Goal: Transaction & Acquisition: Purchase product/service

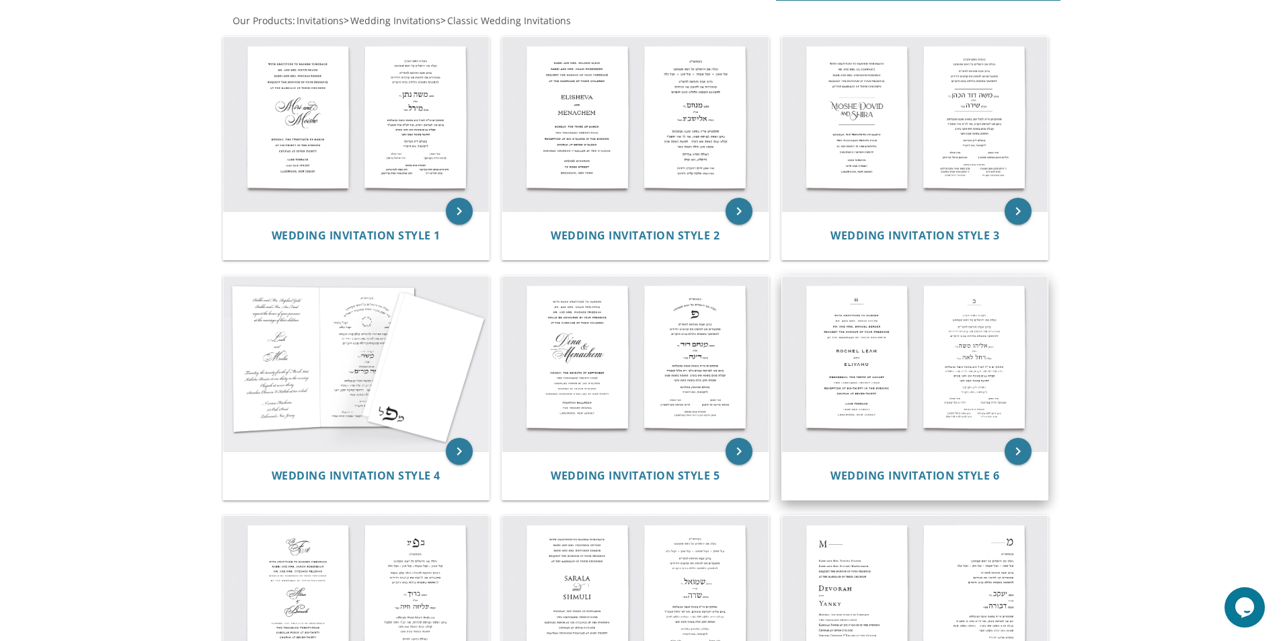
click at [1043, 377] on img at bounding box center [915, 363] width 266 height 175
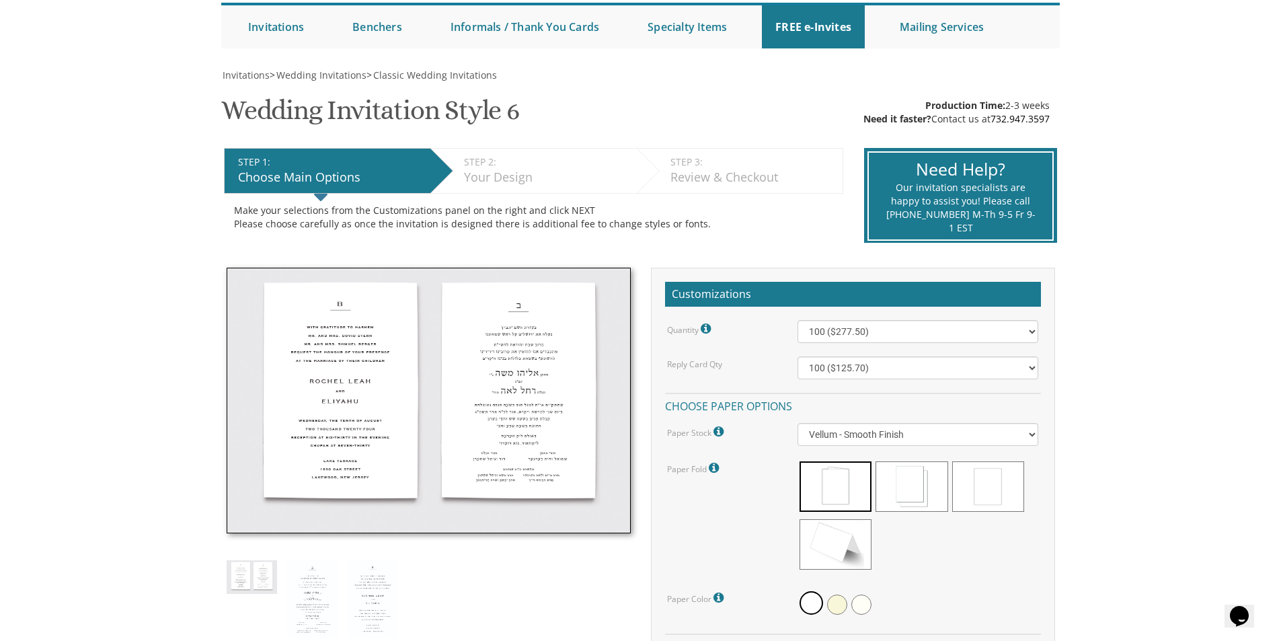
scroll to position [202, 0]
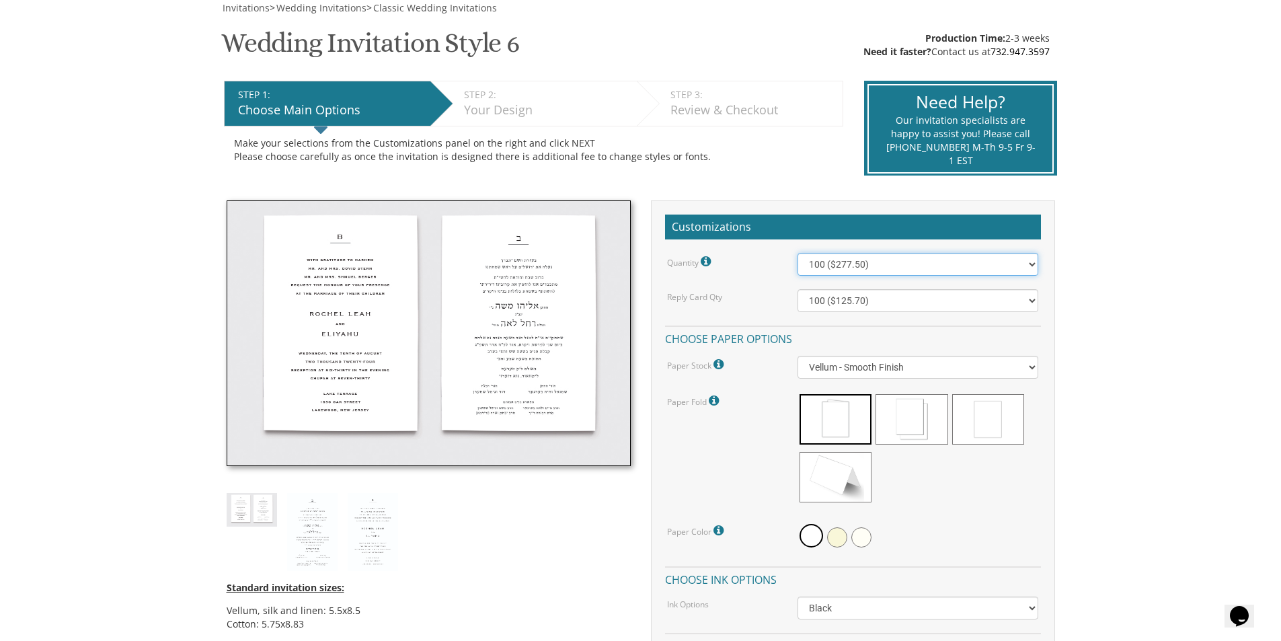
click at [866, 267] on select "100 ($277.50) 200 ($330.45) 300 ($380.65) 400 ($432.70) 500 ($482.10) 600 ($534…" at bounding box center [918, 264] width 241 height 23
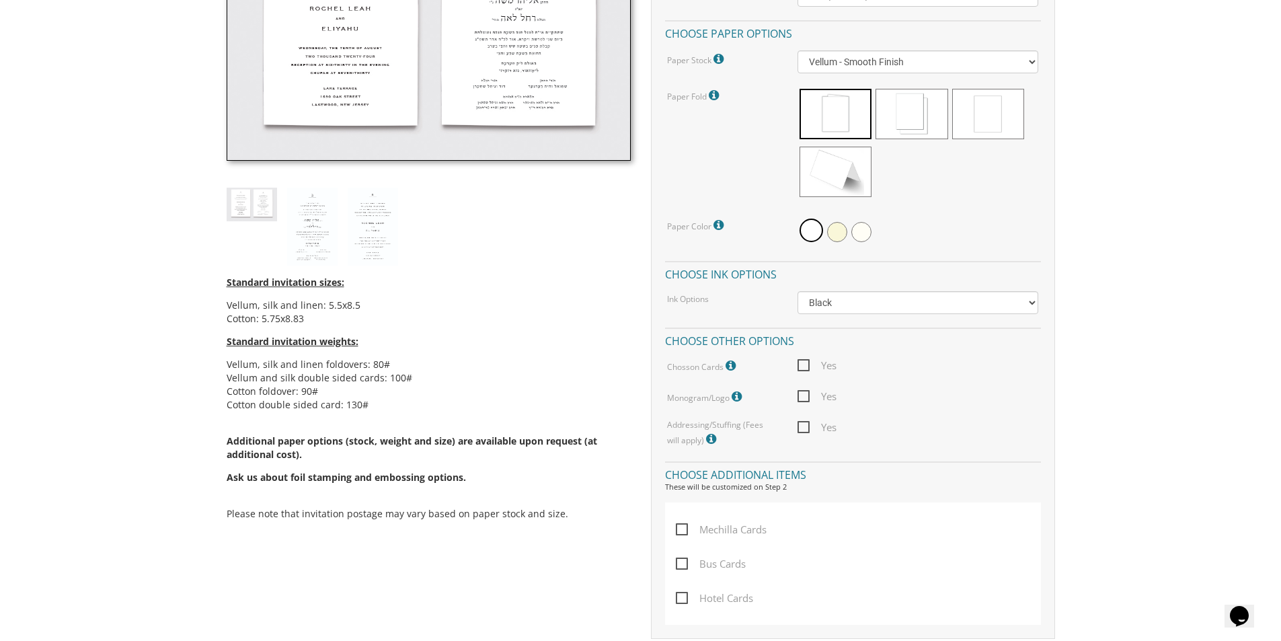
scroll to position [538, 0]
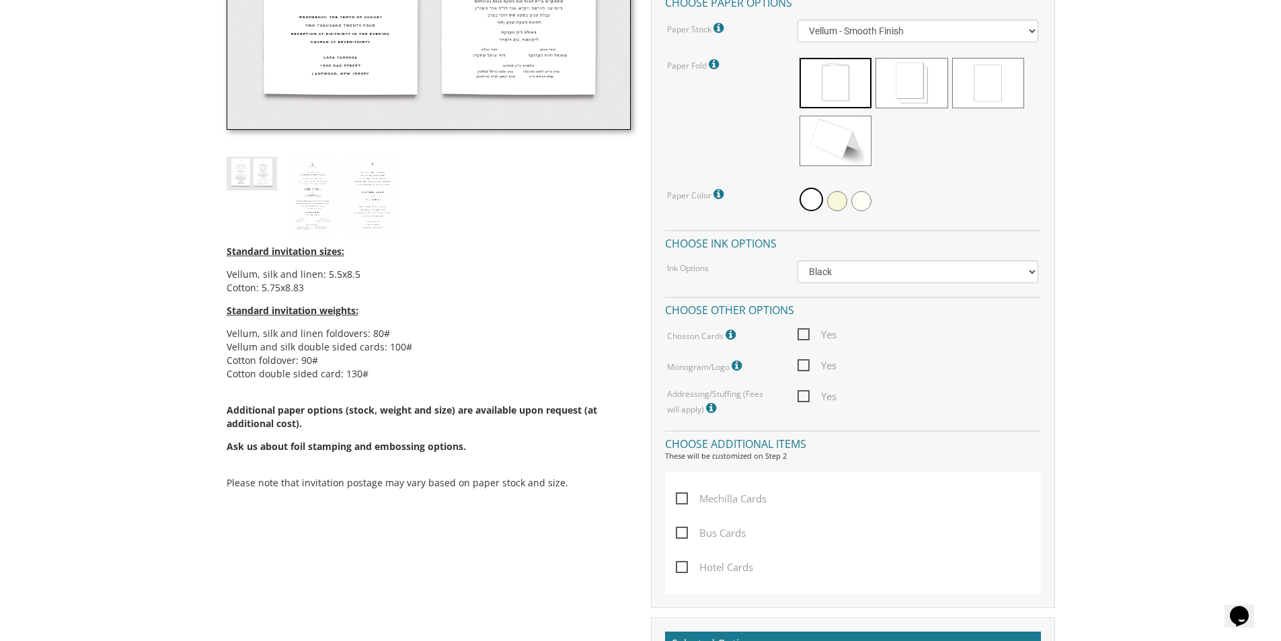
click at [813, 358] on span "Yes" at bounding box center [817, 365] width 39 height 17
click at [806, 360] on input "Yes" at bounding box center [802, 364] width 9 height 9
checkbox input "true"
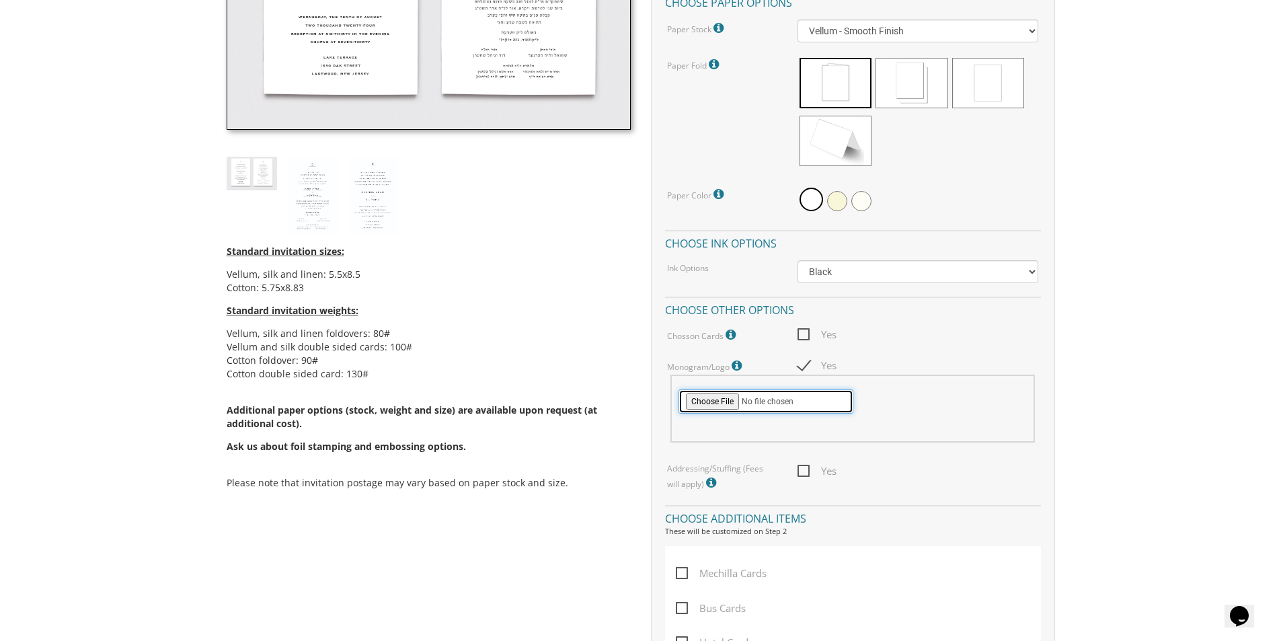
click at [713, 398] on input "file" at bounding box center [766, 401] width 175 height 24
type input "C:\fakepath\Leora and Binyamin.jpg"
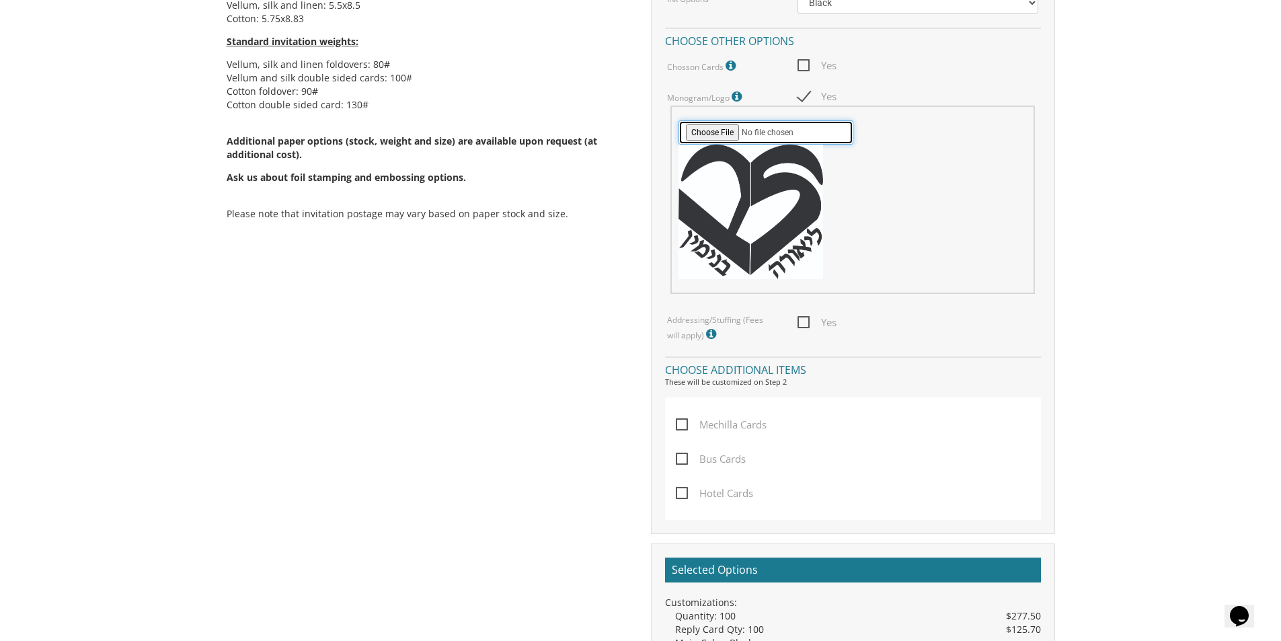
scroll to position [1143, 0]
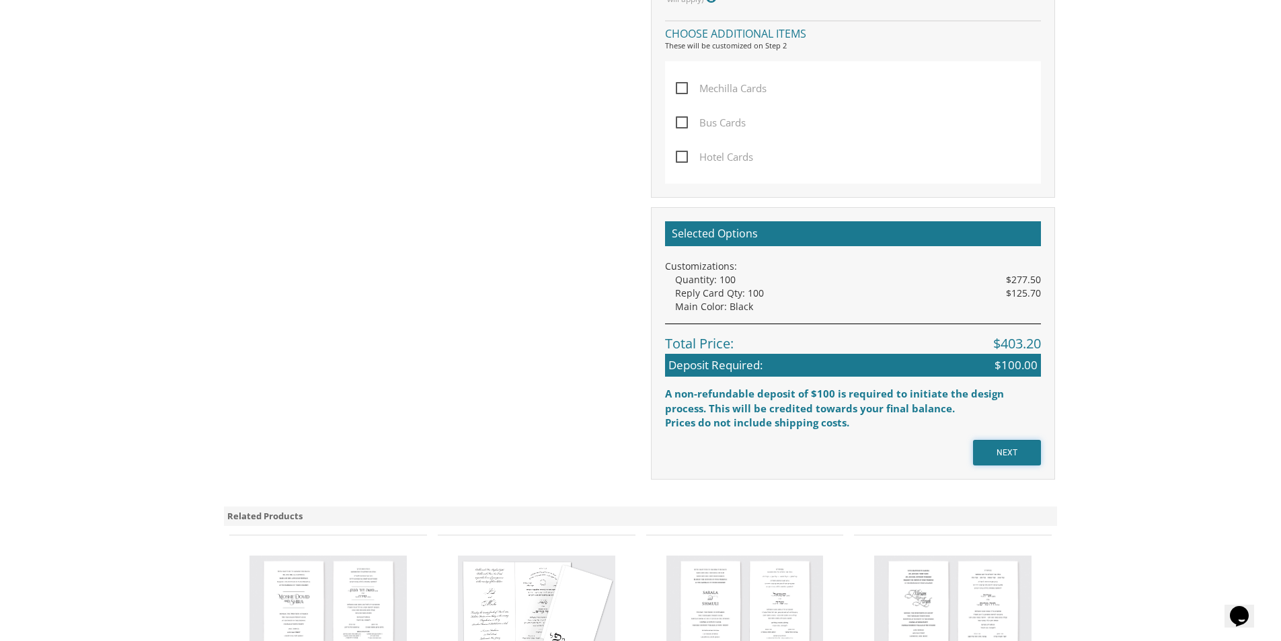
click at [1011, 449] on input "NEXT" at bounding box center [1007, 453] width 68 height 26
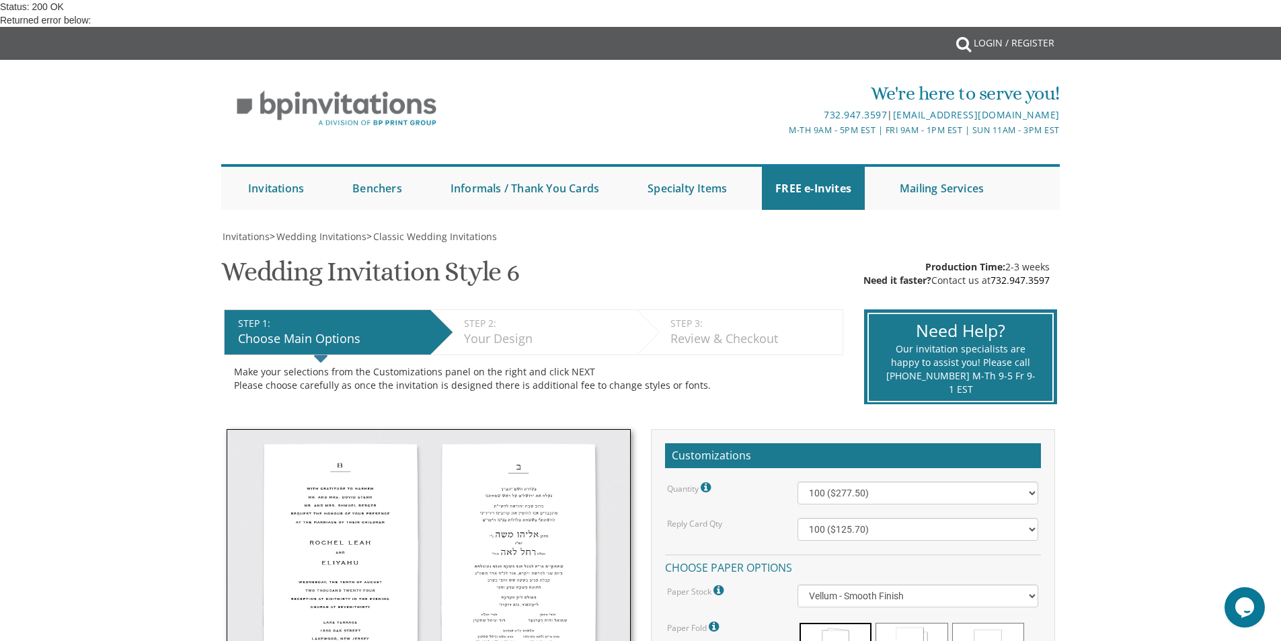
scroll to position [471, 0]
checkbox input "true"
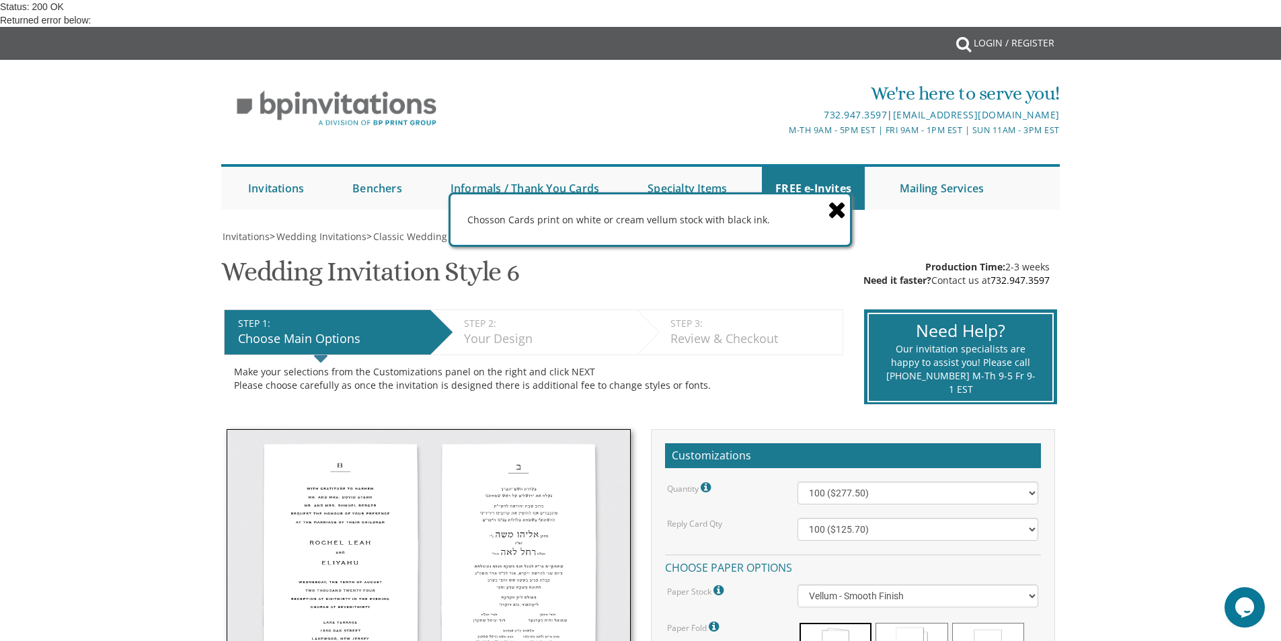
click at [838, 213] on icon at bounding box center [837, 210] width 19 height 24
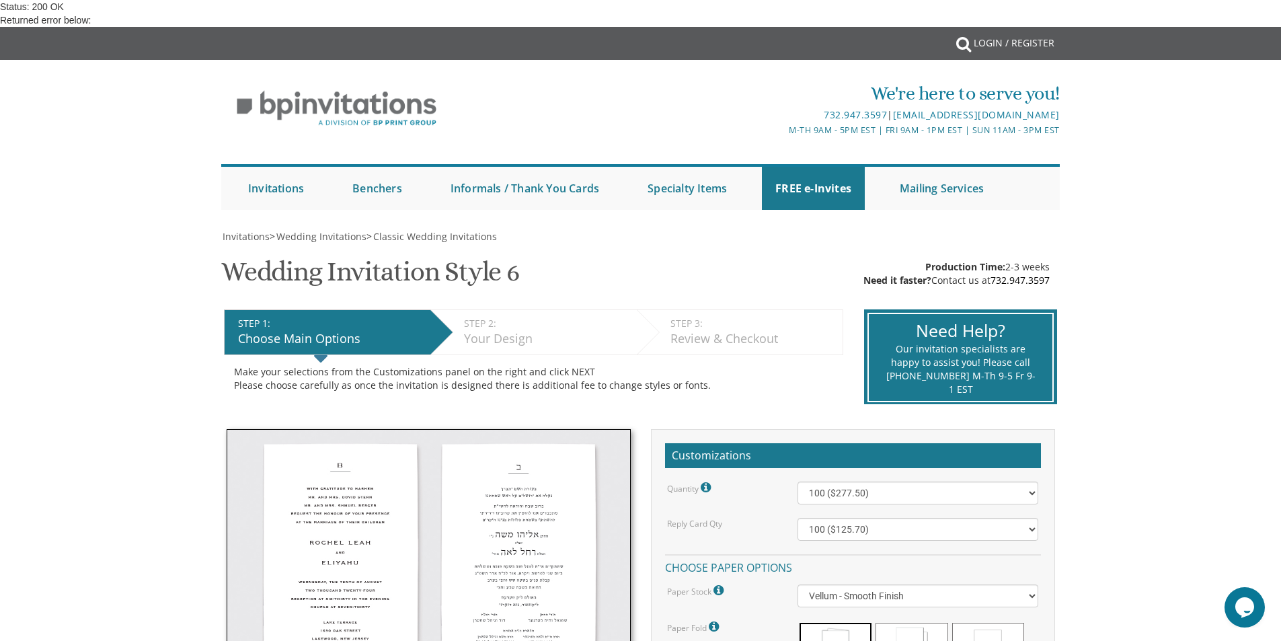
type input "C:\fakepath\Leora and Binyamin.jpg"
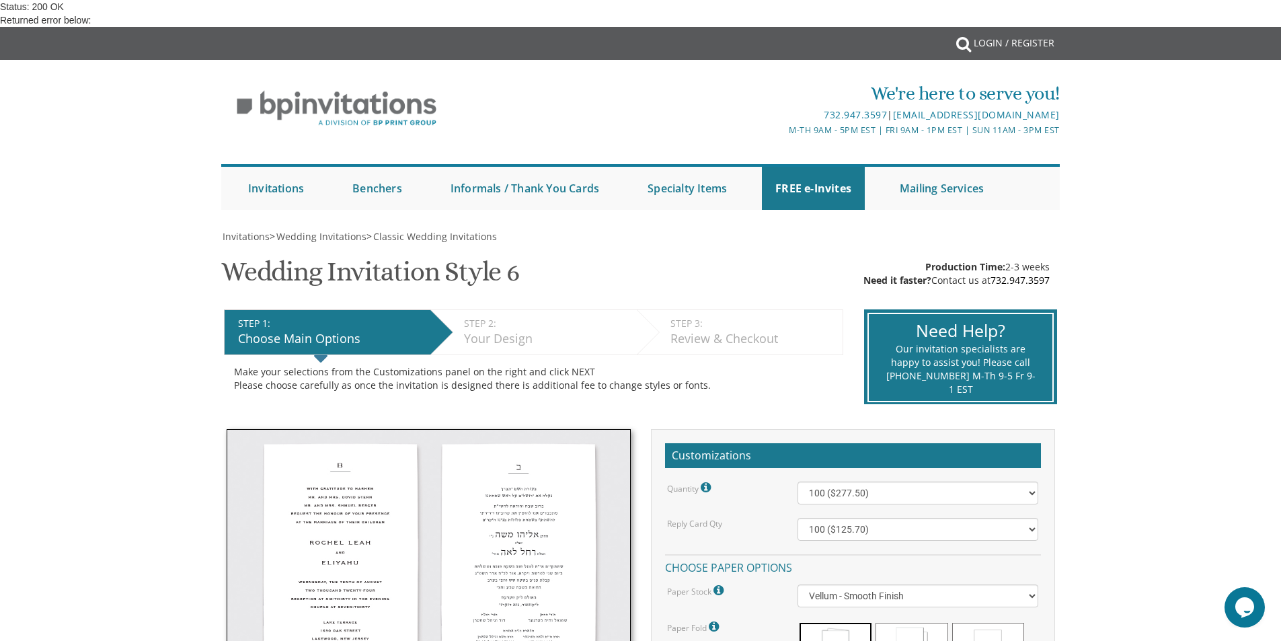
scroll to position [336, 0]
checkbox input "true"
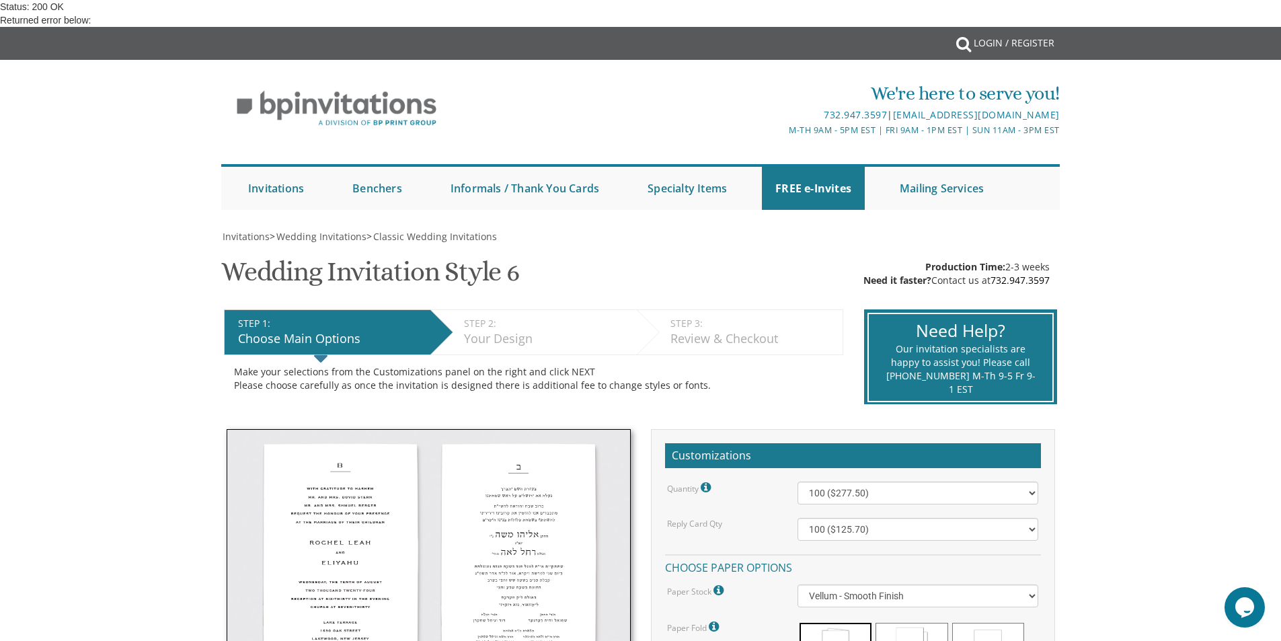
type input "C:\fakepath\Leora and Binyamin.jpg"
